Goal: Check status: Check status

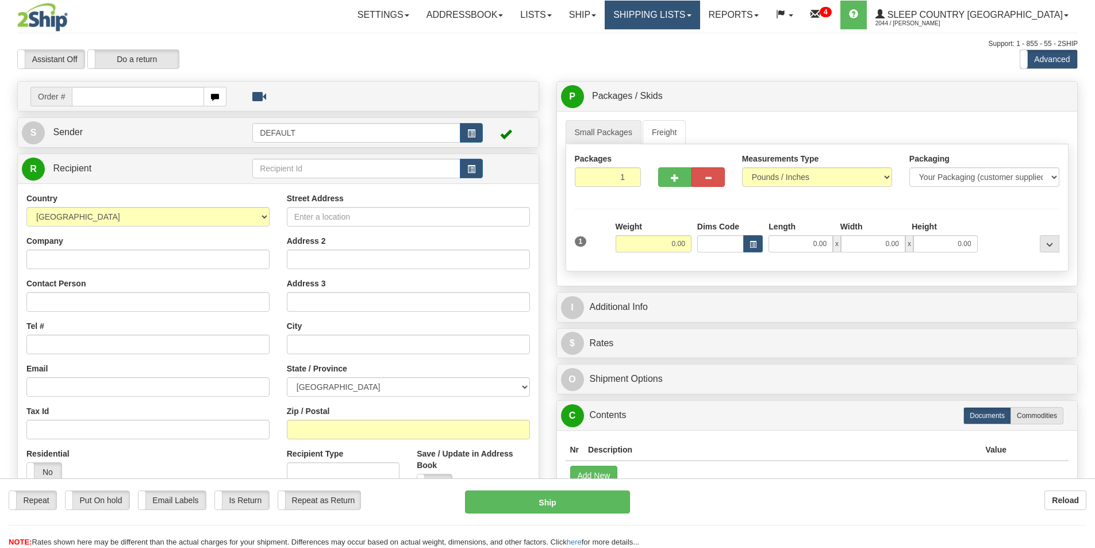
click at [697, 14] on link "Shipping lists" at bounding box center [652, 15] width 95 height 29
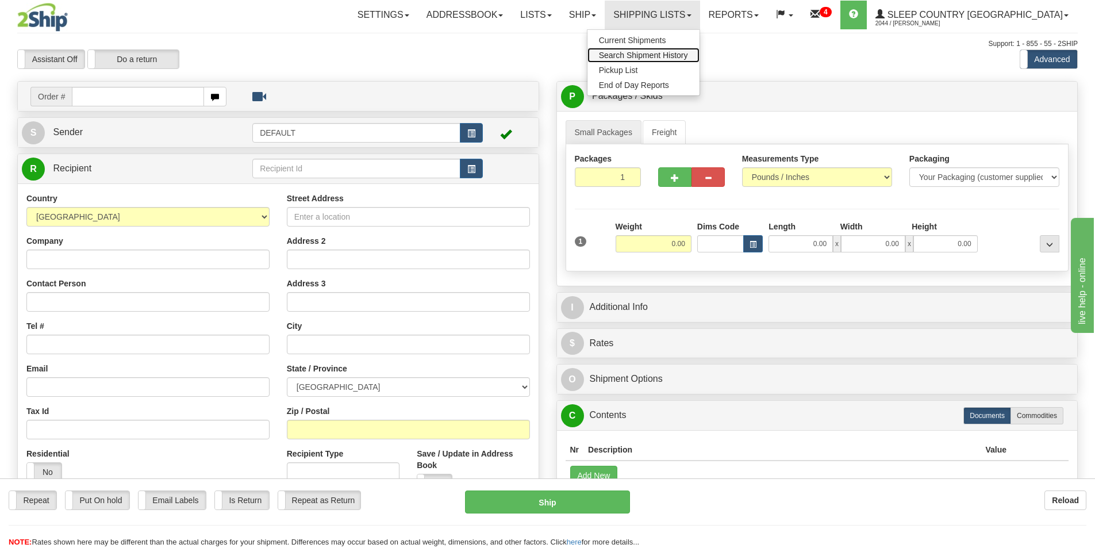
drag, startPoint x: 688, startPoint y: 52, endPoint x: 633, endPoint y: 53, distance: 55.2
click at [688, 53] on span "Search Shipment History" at bounding box center [643, 55] width 89 height 9
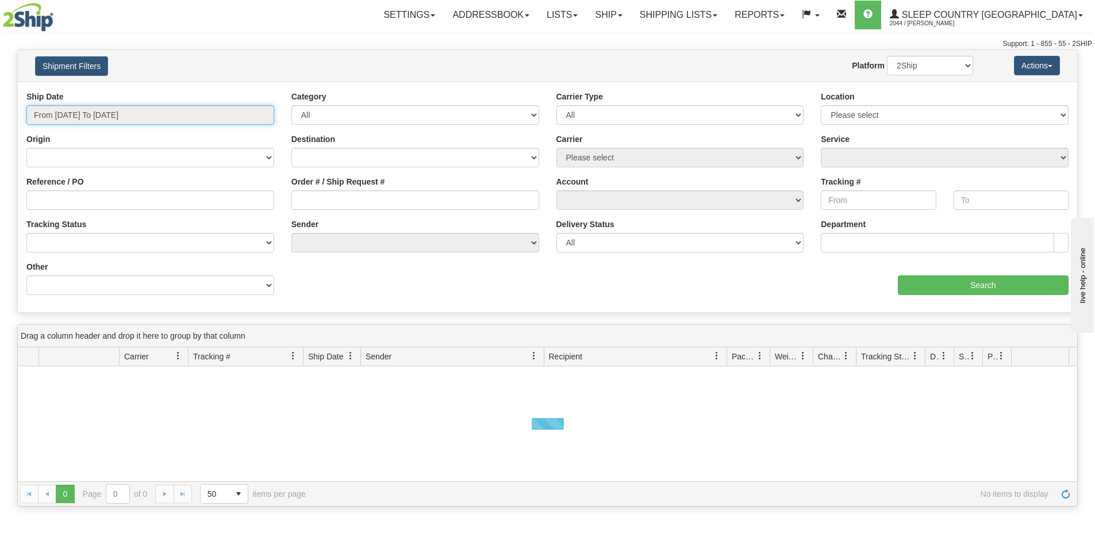
click at [126, 110] on input "From 09/18/2025 To 09/19/2025" at bounding box center [150, 115] width 248 height 20
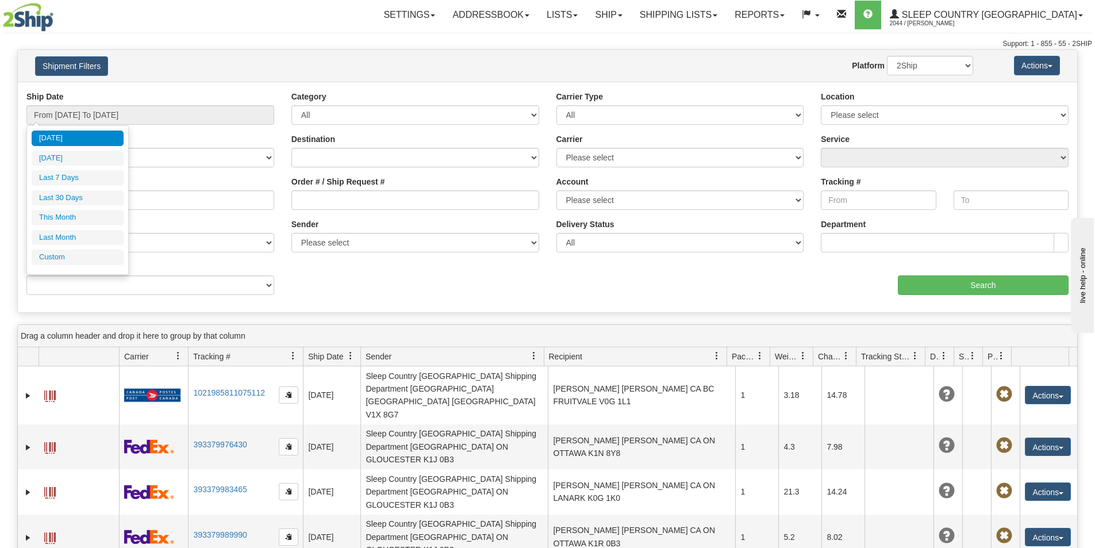
click at [80, 194] on li "Last 30 Days" at bounding box center [78, 198] width 92 height 16
type input "From [DATE] To [DATE]"
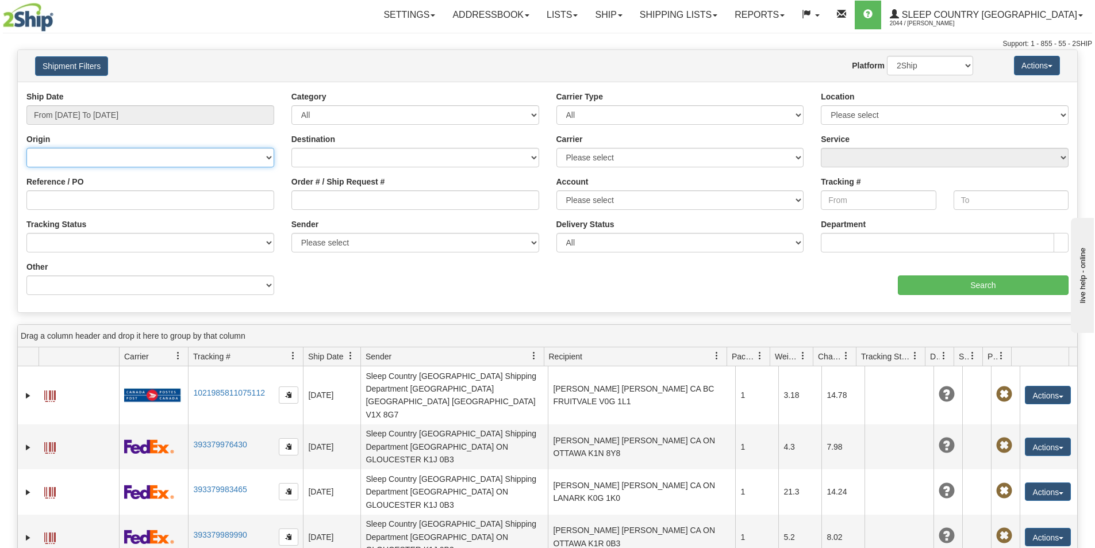
click at [90, 157] on select "Canada United States Mexico Puerto Rico Romania Australia New Zealand SouthAfri…" at bounding box center [150, 158] width 248 height 20
click at [296, 79] on div "Shipment Filters Website Agent Nothing selected Client User Platform 2Ship Impo…" at bounding box center [547, 66] width 1059 height 32
click at [76, 200] on input "Reference / PO" at bounding box center [150, 200] width 248 height 20
paste input "9007I066142"
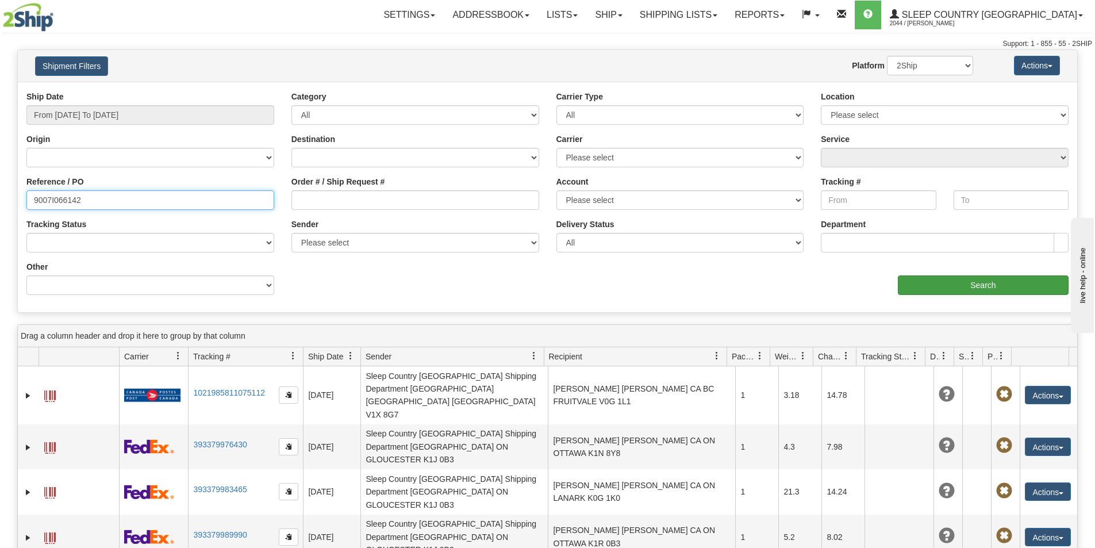
type input "9007I066142"
click at [992, 286] on input "Search" at bounding box center [983, 285] width 171 height 20
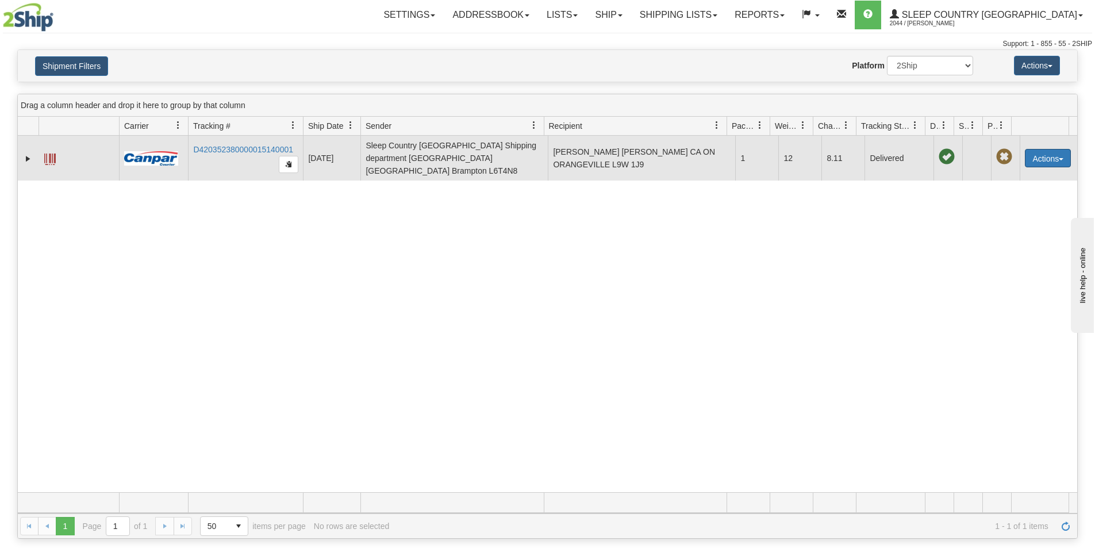
click at [1049, 156] on button "Actions" at bounding box center [1048, 158] width 46 height 18
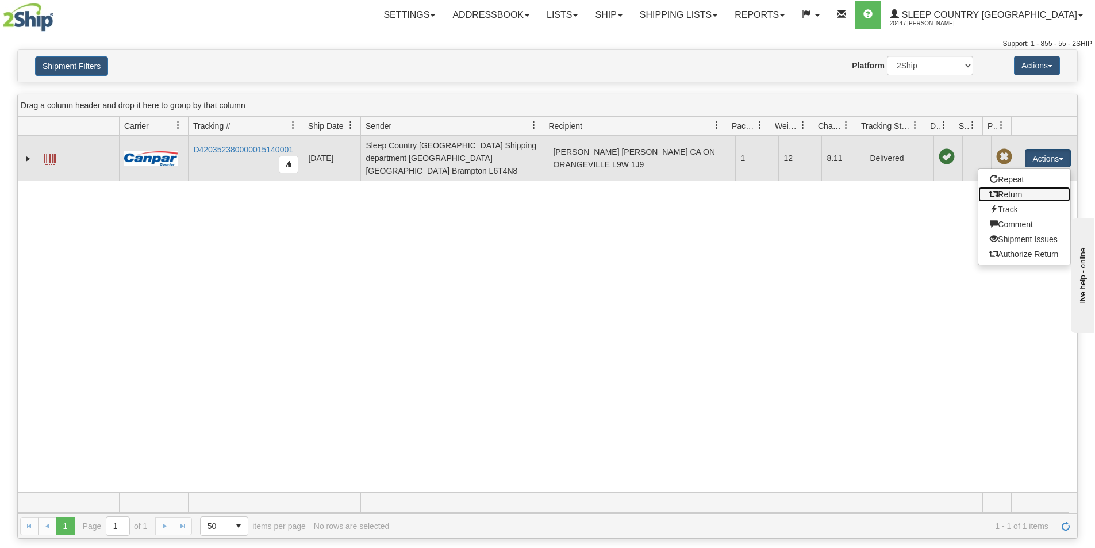
click at [1003, 190] on link "Return" at bounding box center [1024, 194] width 92 height 15
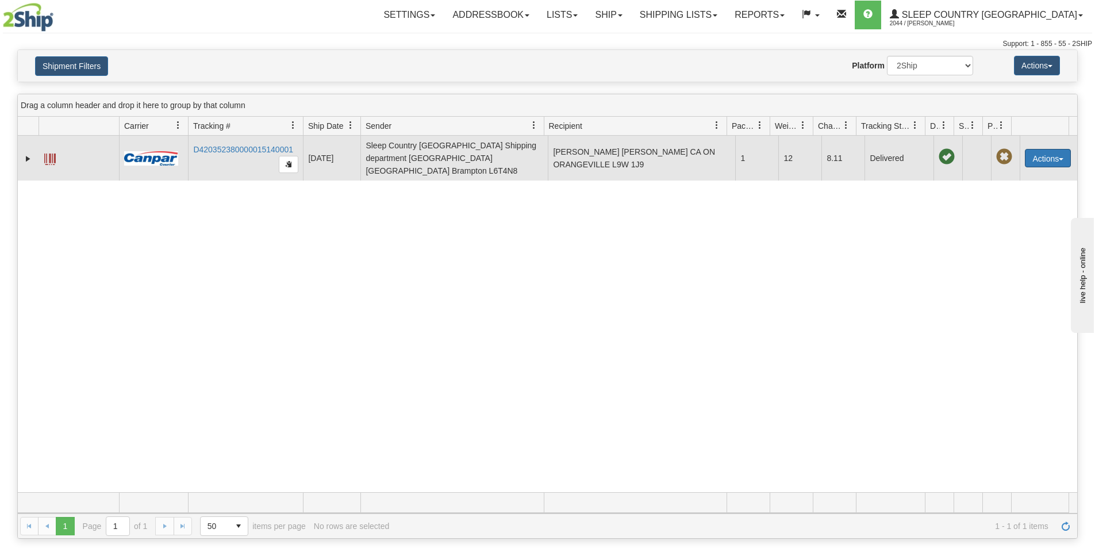
click at [1043, 154] on button "Actions" at bounding box center [1048, 158] width 46 height 18
click at [990, 194] on span at bounding box center [994, 194] width 8 height 8
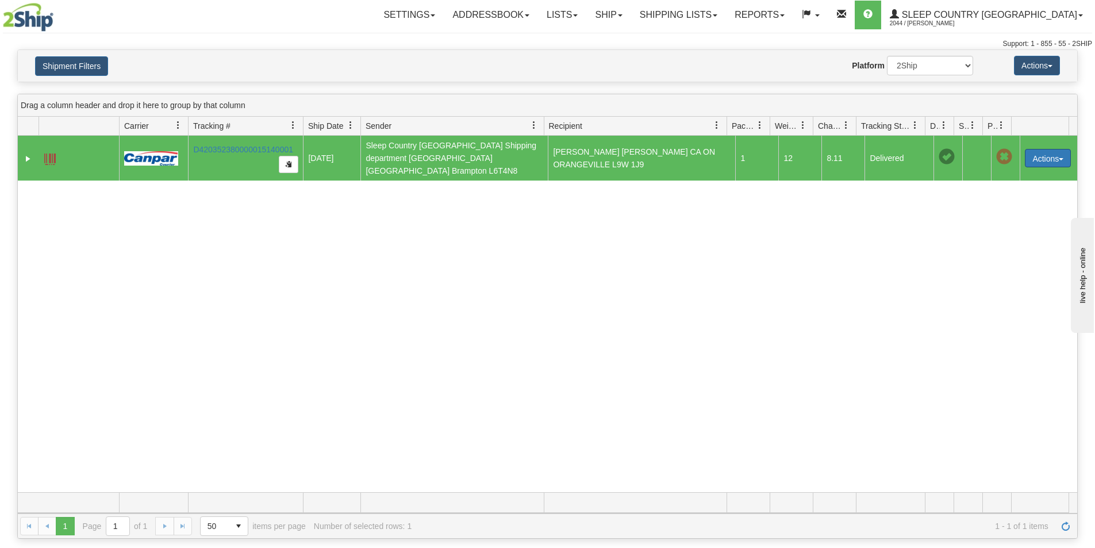
click at [1050, 156] on button "Actions" at bounding box center [1048, 158] width 46 height 18
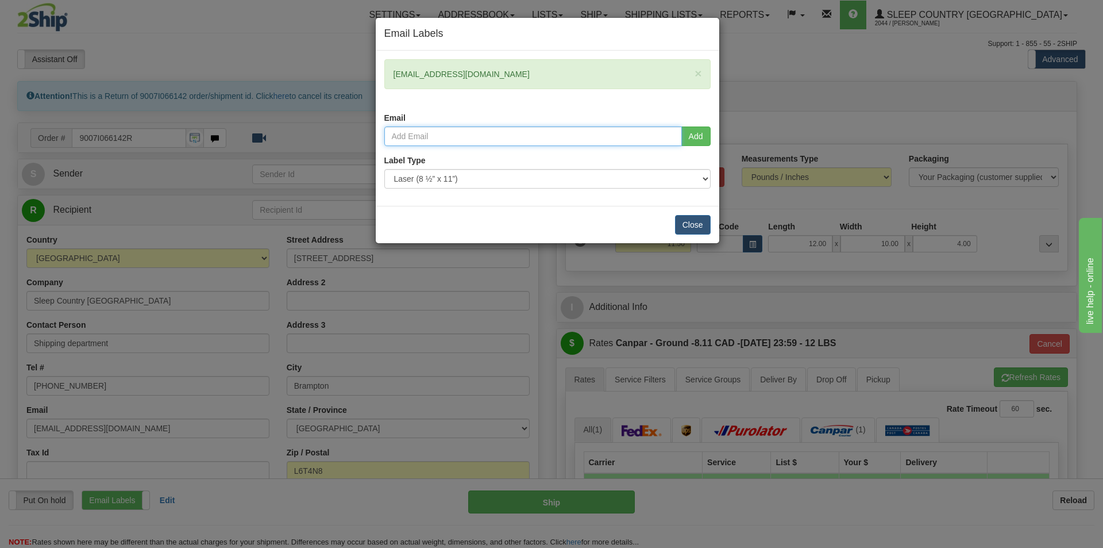
click at [450, 134] on input "email" at bounding box center [533, 136] width 298 height 20
type input "alcian.morgan@sleepcountry.ca"
click at [698, 132] on button "Add" at bounding box center [696, 136] width 29 height 20
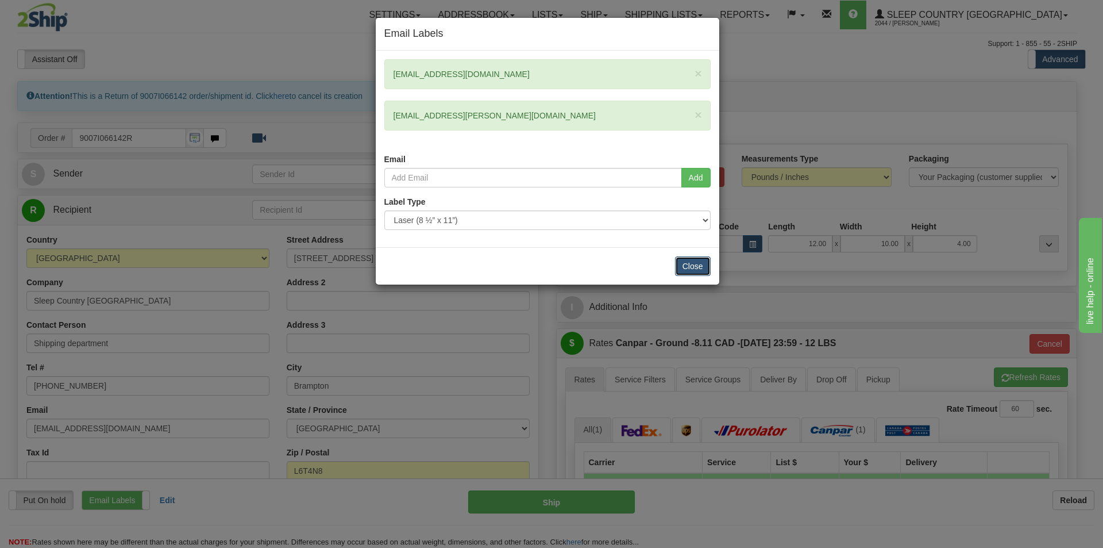
click at [690, 267] on button "Close" at bounding box center [693, 266] width 36 height 20
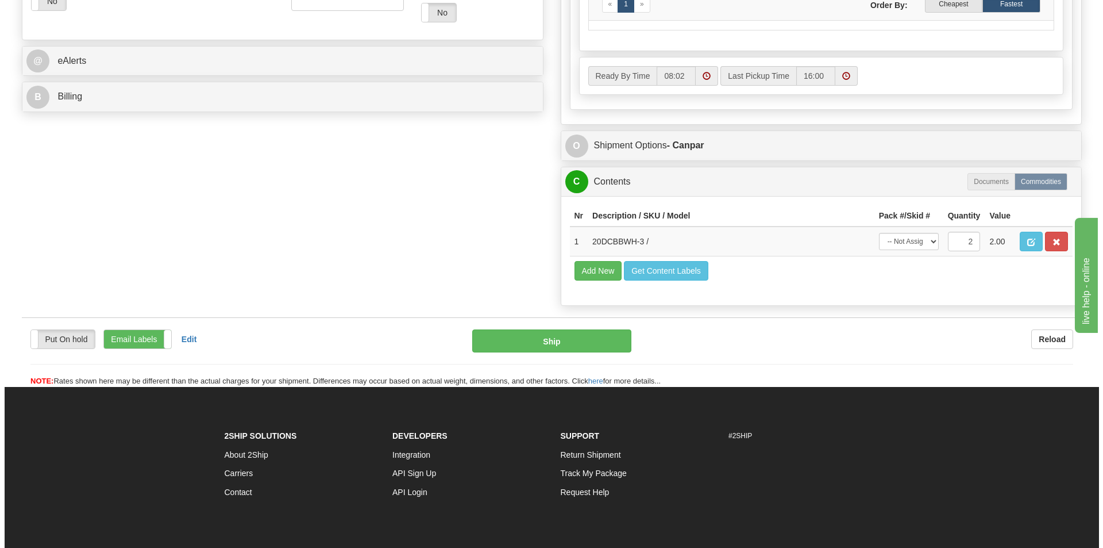
scroll to position [517, 0]
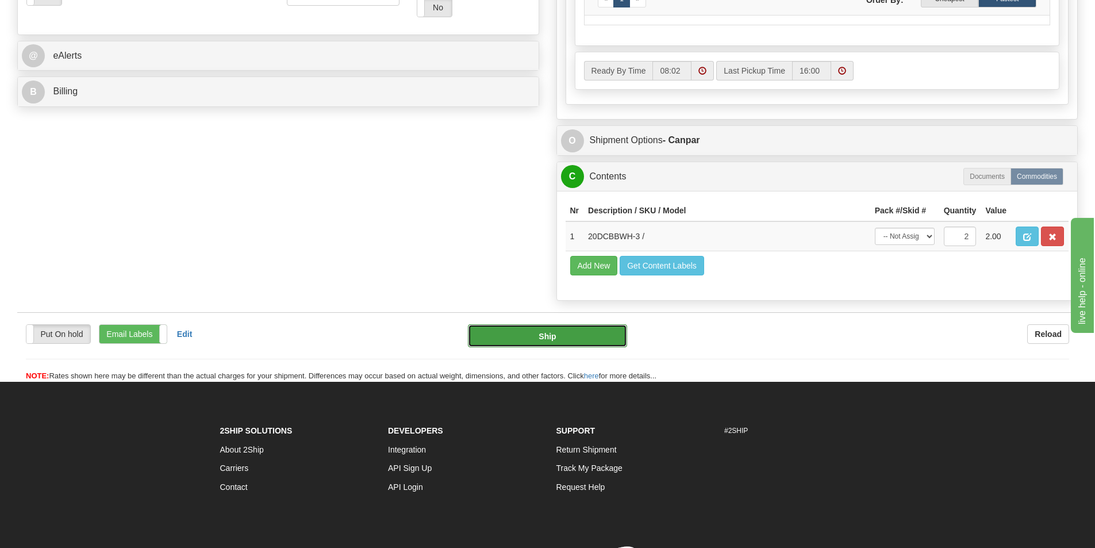
click at [559, 332] on button "Ship" at bounding box center [547, 335] width 159 height 23
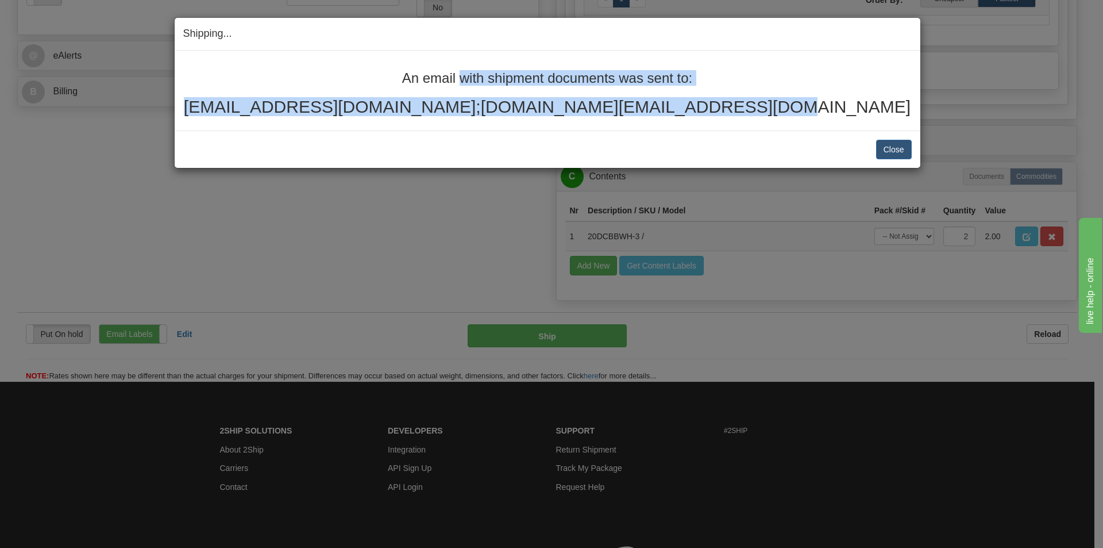
drag, startPoint x: 342, startPoint y: 73, endPoint x: 780, endPoint y: 130, distance: 441.6
click at [780, 130] on div "An email with shipment documents was sent to: hello@thenestsuites.ca;alcian.mor…" at bounding box center [548, 91] width 746 height 80
copy div "An email with shipment documents was sent to: hello@thenestsuites.ca;alcian.mor…"
click at [903, 151] on button "Close" at bounding box center [894, 150] width 36 height 20
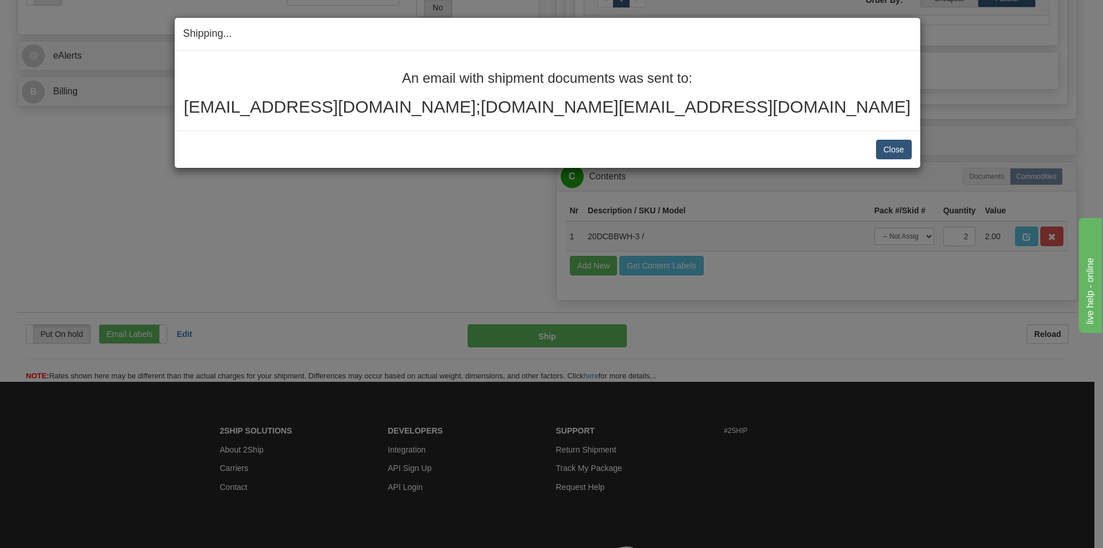
drag, startPoint x: 896, startPoint y: 138, endPoint x: 896, endPoint y: 148, distance: 9.8
click at [896, 143] on div "Close Cancel Cancel Shipment and Quit Pickup Quit Pickup ONLY" at bounding box center [548, 148] width 746 height 37
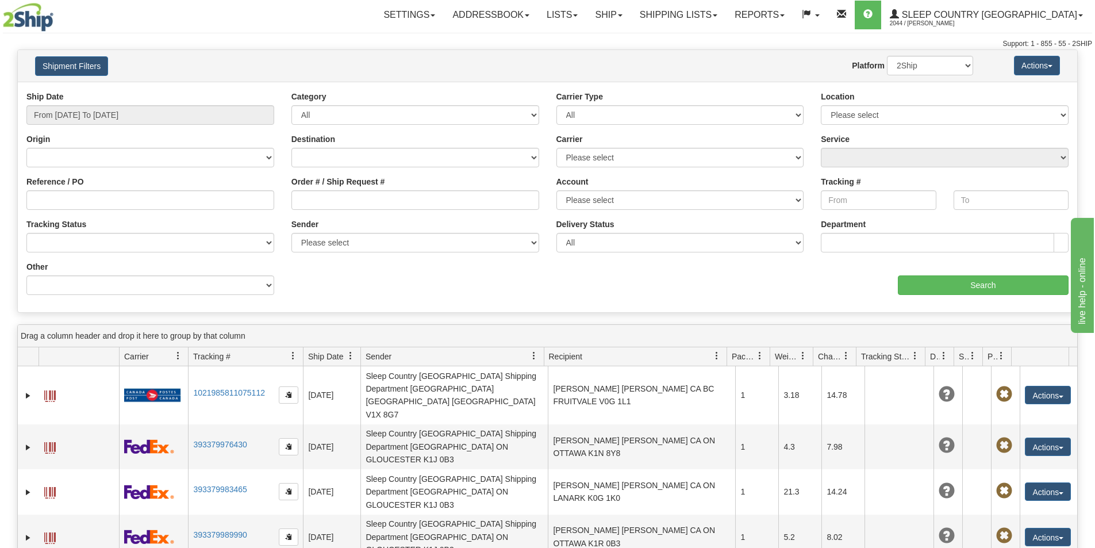
drag, startPoint x: 803, startPoint y: 273, endPoint x: 565, endPoint y: 229, distance: 241.4
click at [802, 272] on div "aaa Search" at bounding box center [813, 278] width 530 height 34
click at [75, 185] on label "Reference / PO" at bounding box center [54, 181] width 57 height 11
click at [75, 190] on input "Reference / PO" at bounding box center [150, 200] width 248 height 20
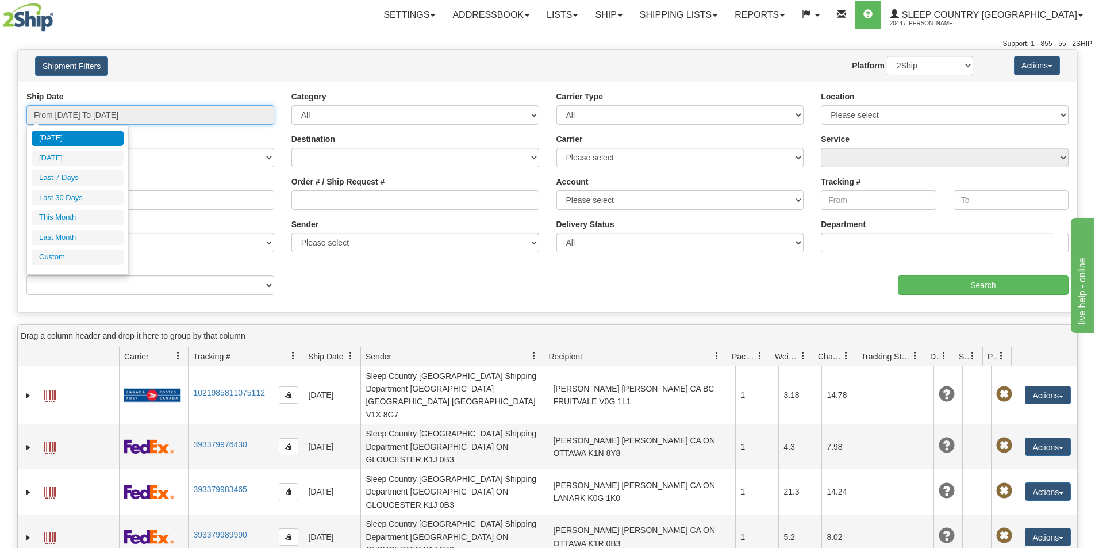
click at [103, 108] on input "From 09/18/2025 To 09/19/2025" at bounding box center [150, 115] width 248 height 20
click at [72, 195] on li "Last 30 Days" at bounding box center [78, 198] width 92 height 16
type input "From 08/21/2025 To 09/19/2025"
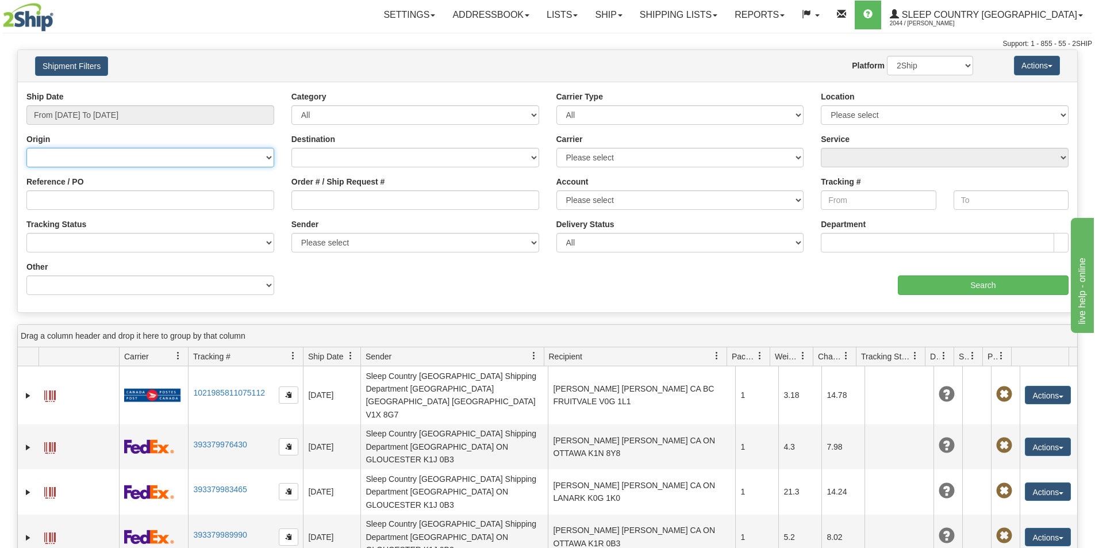
click at [106, 156] on select "Canada United States Mexico Puerto Rico Romania Australia New Zealand SouthAfri…" at bounding box center [150, 158] width 248 height 20
click at [378, 288] on div "Ship Date From 08/21/2025 To 09/19/2025 Category All Inbound Outbound Carrier T…" at bounding box center [547, 197] width 1059 height 213
click at [71, 199] on input "Reference / PO" at bounding box center [150, 200] width 248 height 20
paste input "186G400144"
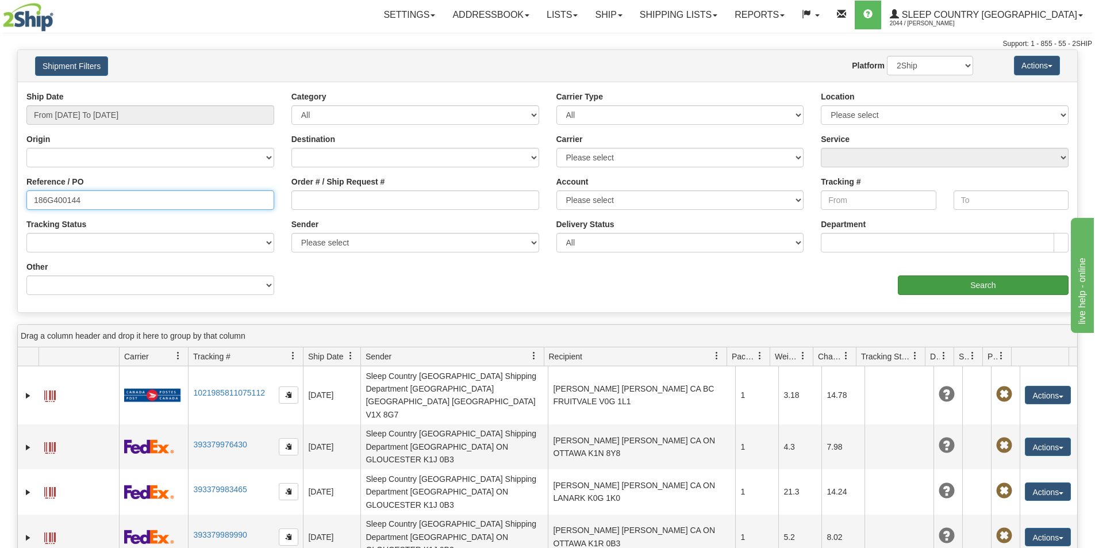
type input "186G400144"
click at [1018, 290] on input "Search" at bounding box center [983, 285] width 171 height 20
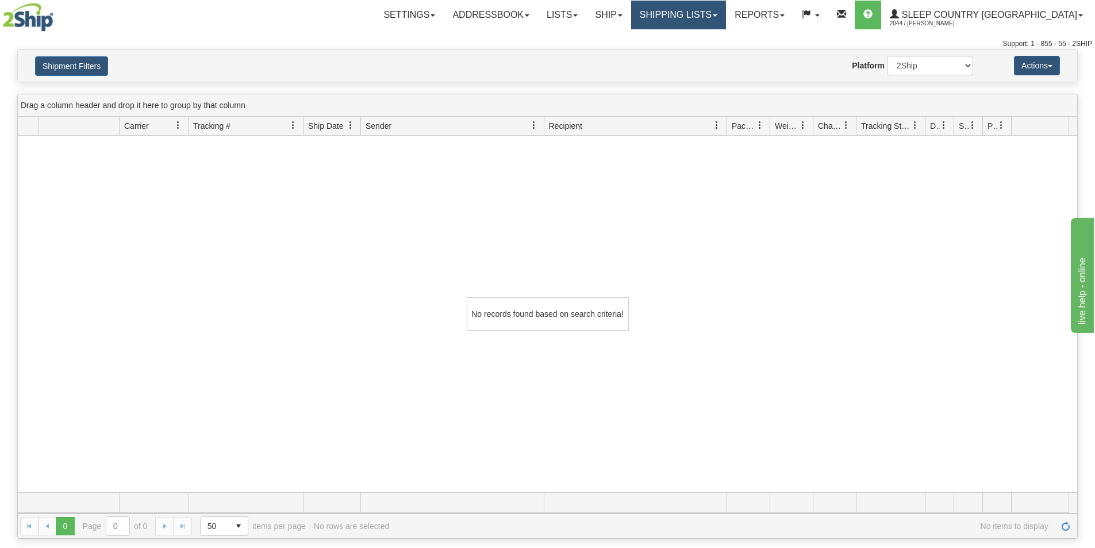
click at [726, 10] on link "Shipping lists" at bounding box center [678, 15] width 95 height 29
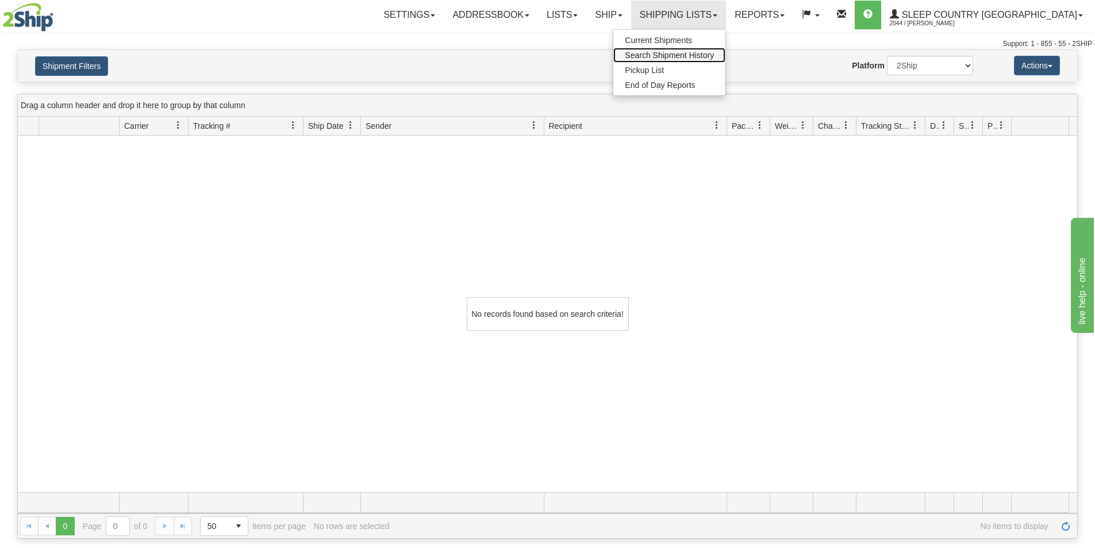
click at [714, 53] on span "Search Shipment History" at bounding box center [669, 55] width 89 height 9
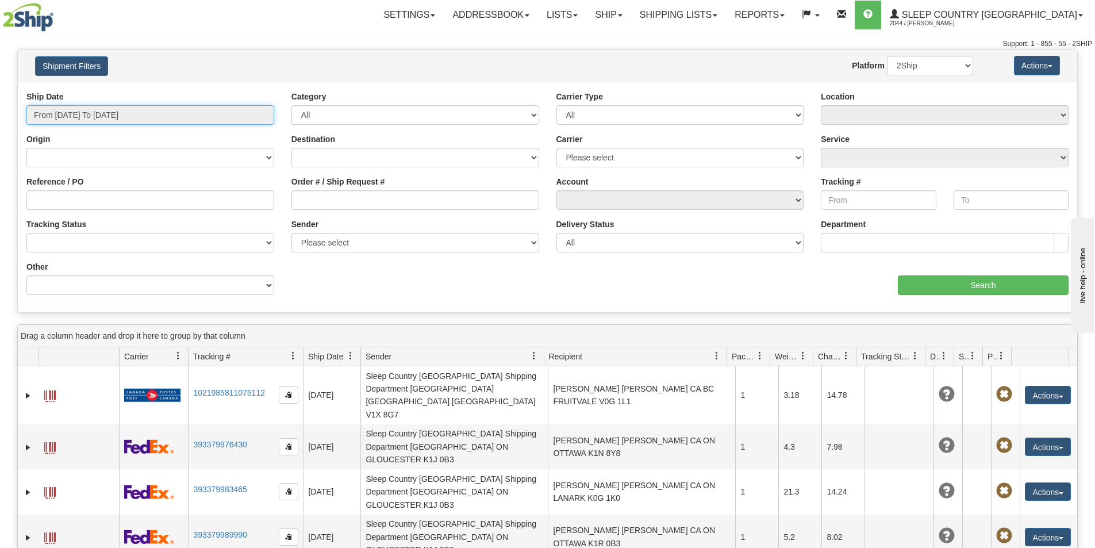
click at [159, 116] on input "From [DATE] To [DATE]" at bounding box center [150, 115] width 248 height 20
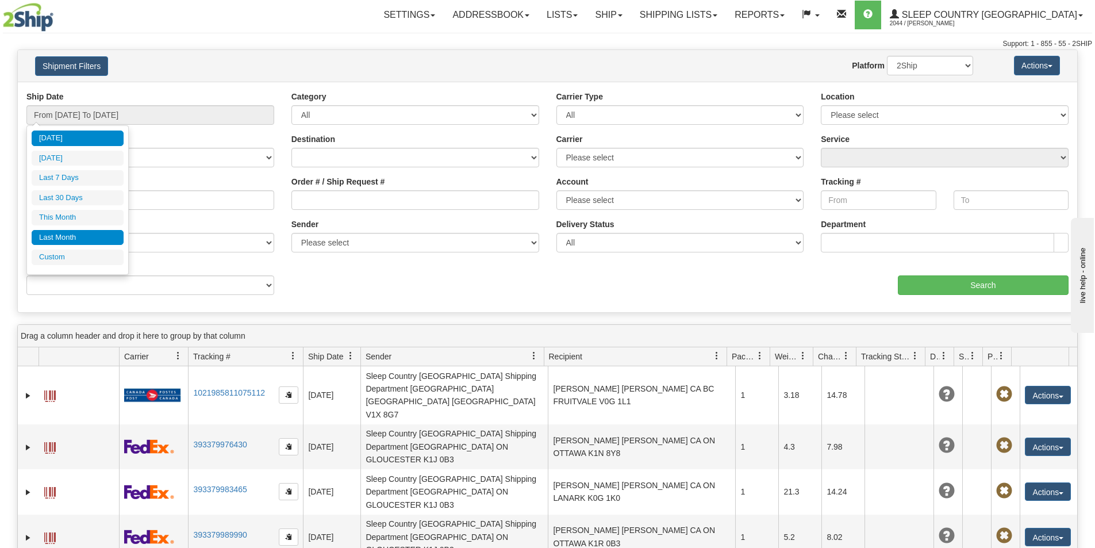
click at [68, 238] on li "Last Month" at bounding box center [78, 238] width 92 height 16
type input "From [DATE] To [DATE]"
